Goal: Task Accomplishment & Management: Manage account settings

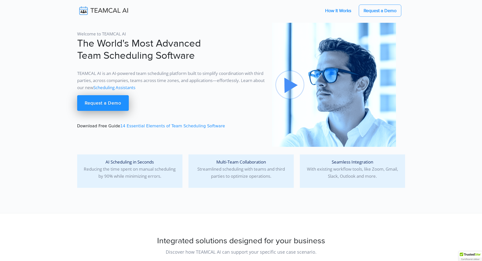
click at [343, 11] on link "How It Works" at bounding box center [338, 10] width 36 height 11
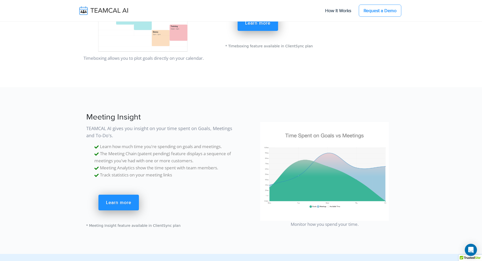
scroll to position [3396, 0]
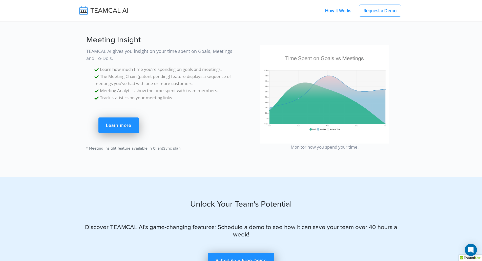
click at [336, 9] on link "How It Works" at bounding box center [338, 10] width 36 height 11
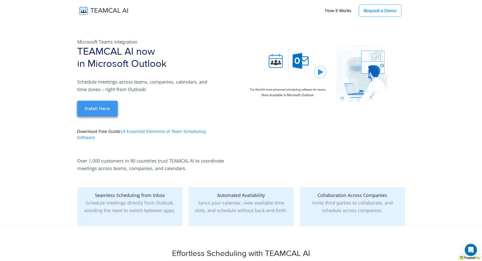
click at [105, 102] on link "Install Here" at bounding box center [97, 109] width 40 height 16
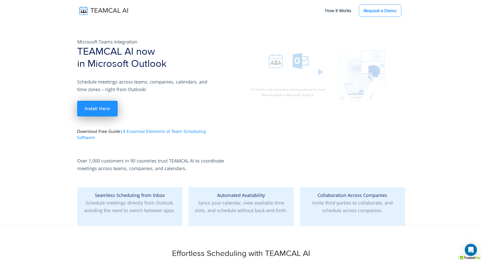
click at [321, 70] on img at bounding box center [320, 73] width 152 height 86
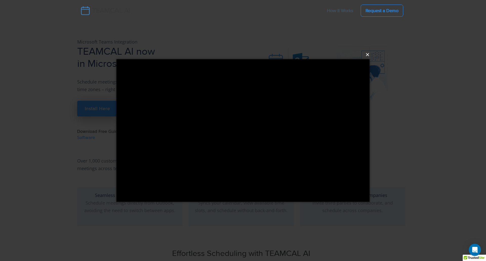
click at [367, 55] on button "×" at bounding box center [244, 54] width 253 height 11
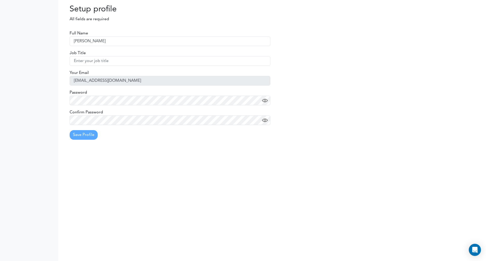
type input "[PERSON_NAME]"
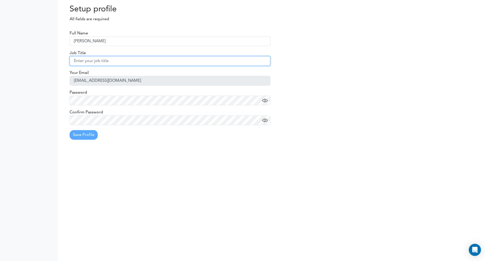
click at [101, 63] on input "text" at bounding box center [170, 61] width 201 height 10
type input "KOnsulent"
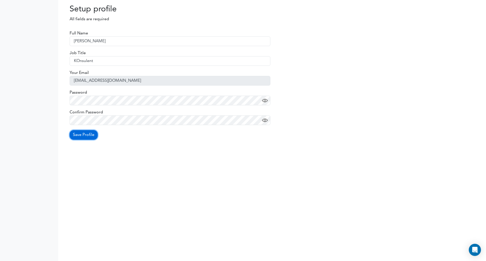
click at [86, 136] on button "Save Profile" at bounding box center [84, 135] width 28 height 10
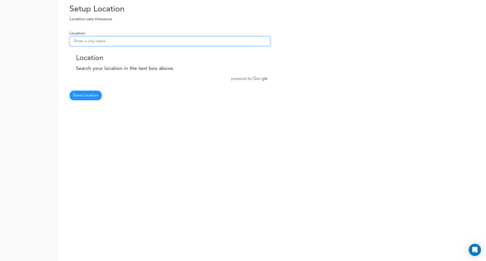
click at [89, 41] on input "text" at bounding box center [170, 41] width 201 height 10
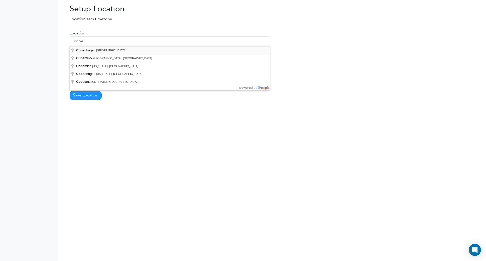
type input "Copenhagen, Danmark"
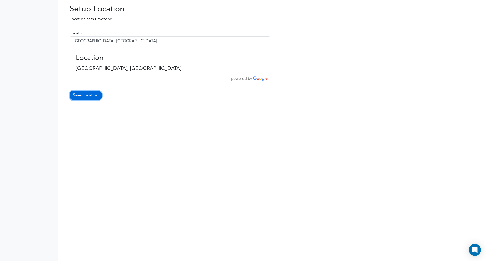
click at [85, 99] on button "Save Location" at bounding box center [86, 96] width 32 height 10
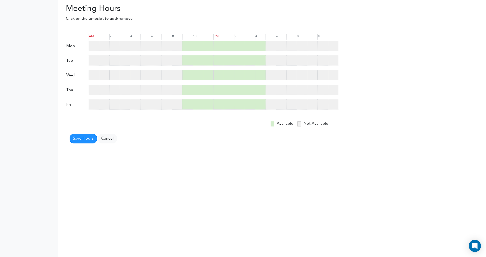
click at [173, 42] on div at bounding box center [177, 46] width 10 height 10
click at [175, 56] on div at bounding box center [177, 60] width 10 height 10
click at [177, 76] on div at bounding box center [177, 75] width 10 height 10
click at [173, 89] on div at bounding box center [177, 90] width 10 height 10
click at [175, 103] on div at bounding box center [177, 104] width 10 height 10
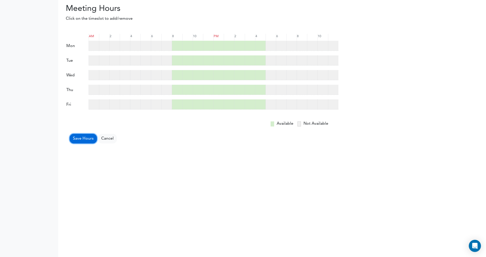
click at [83, 139] on button "Save Hours" at bounding box center [83, 139] width 27 height 10
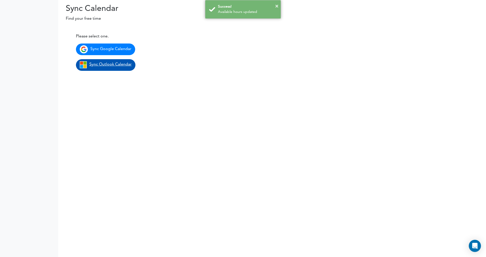
click at [101, 66] on span "Sync Outlook Calendar" at bounding box center [110, 65] width 42 height 4
